Goal: Find specific page/section: Find specific page/section

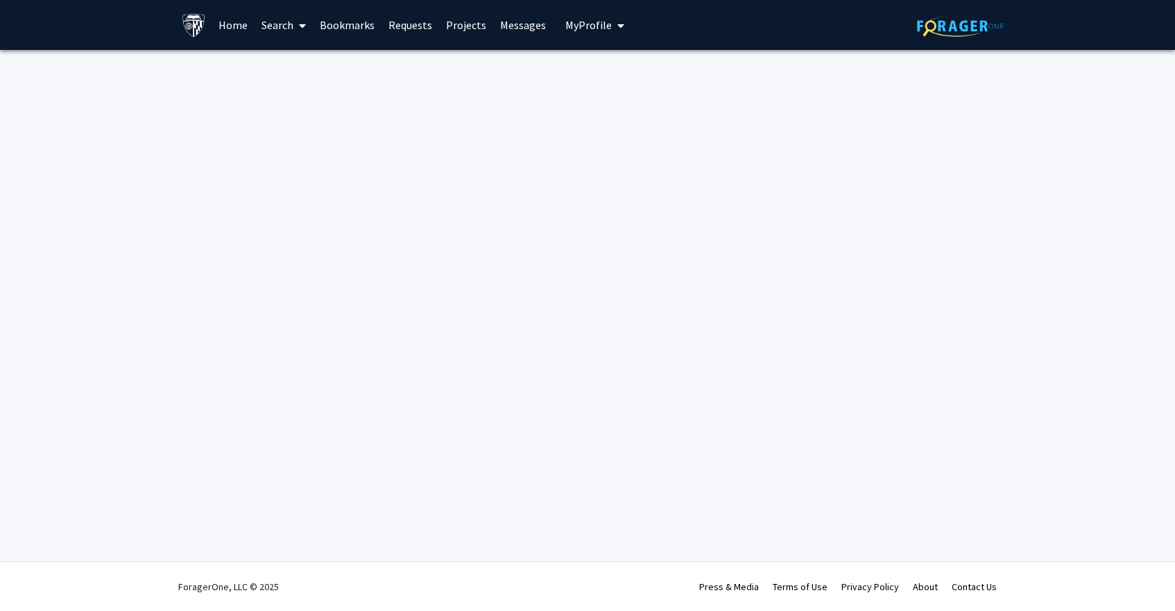
click at [234, 28] on link "Home" at bounding box center [233, 25] width 43 height 49
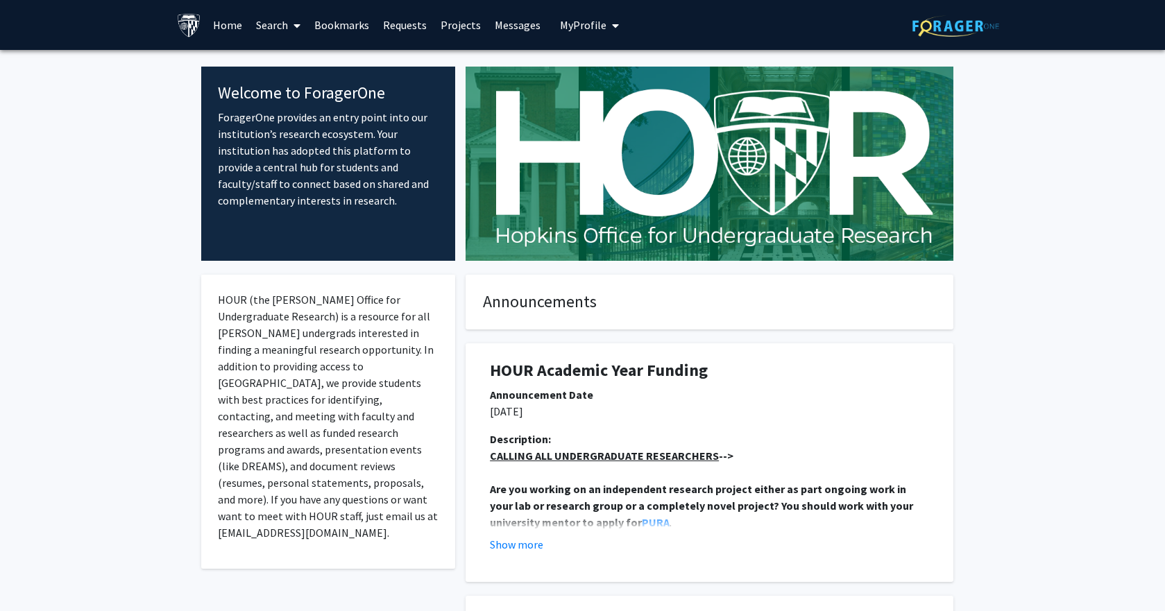
click at [295, 20] on icon at bounding box center [296, 25] width 7 height 11
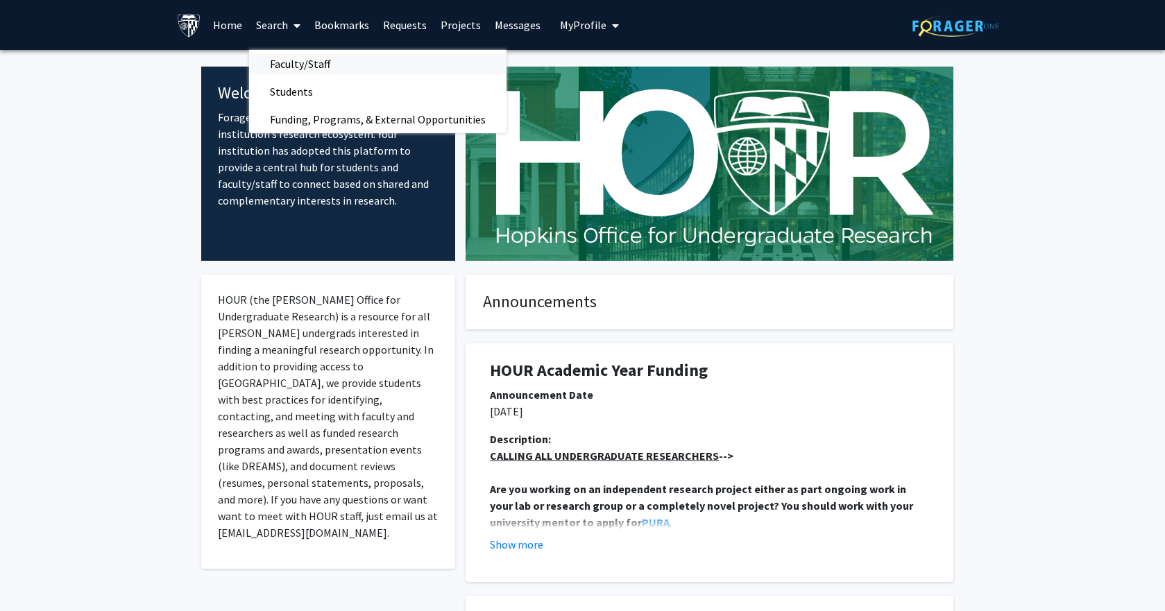
click at [341, 64] on span "Faculty/Staff" at bounding box center [300, 64] width 102 height 28
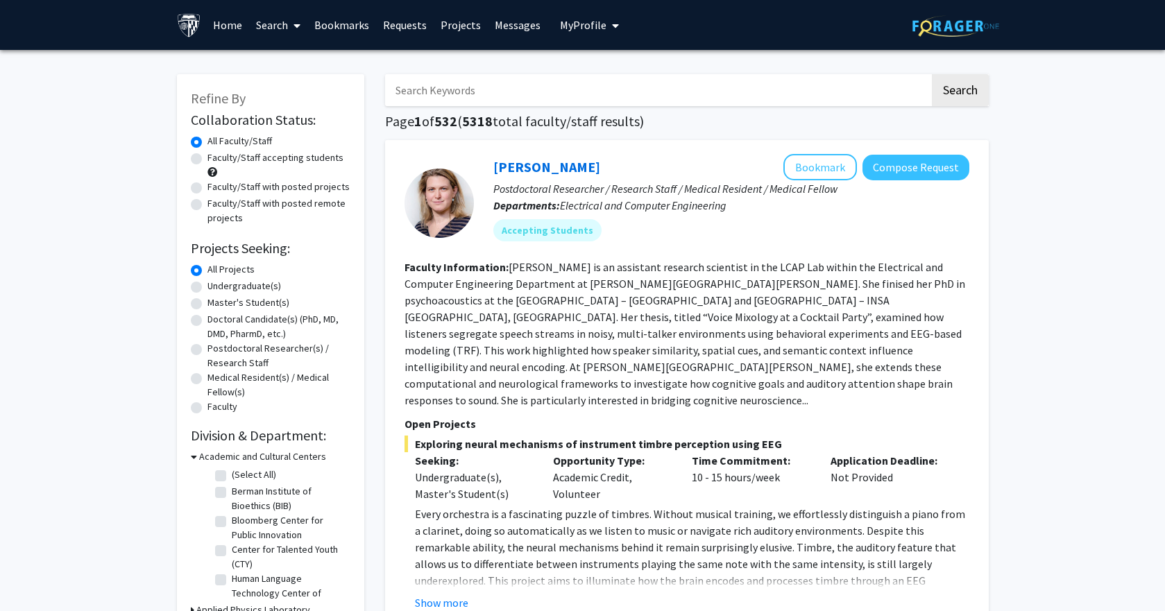
click at [774, 78] on input "Search Keywords" at bounding box center [657, 90] width 545 height 32
click at [961, 90] on button "Search" at bounding box center [960, 90] width 57 height 32
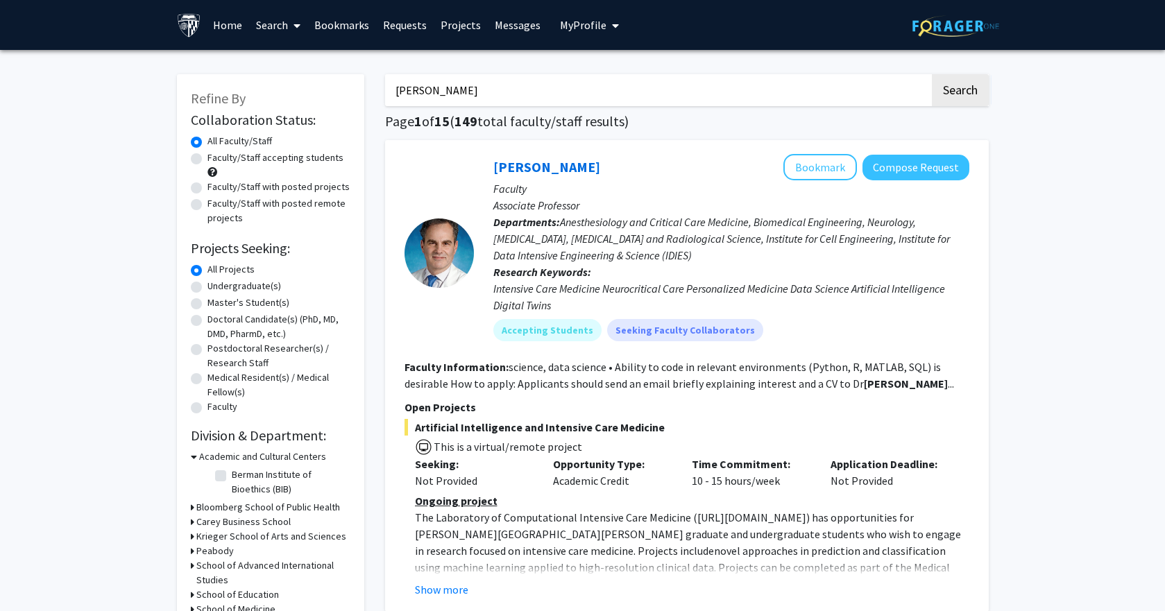
click at [790, 91] on input "[PERSON_NAME]" at bounding box center [657, 90] width 545 height 32
type input "[PERSON_NAME]"
click at [932, 74] on button "Search" at bounding box center [960, 90] width 57 height 32
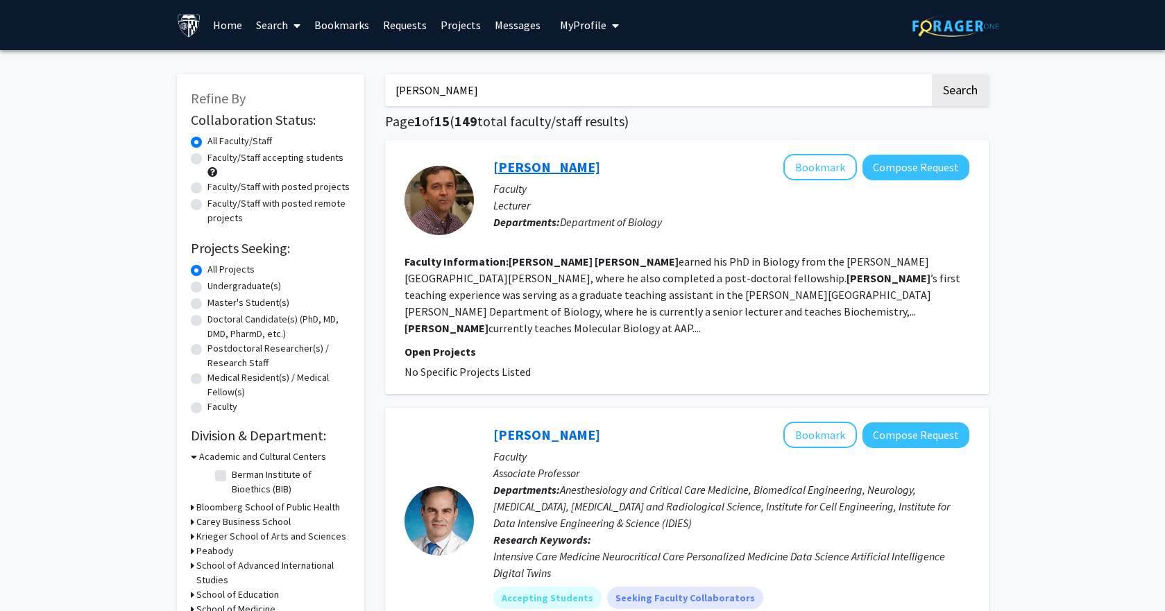
click at [548, 168] on link "[PERSON_NAME]" at bounding box center [546, 166] width 107 height 17
